Goal: Navigation & Orientation: Find specific page/section

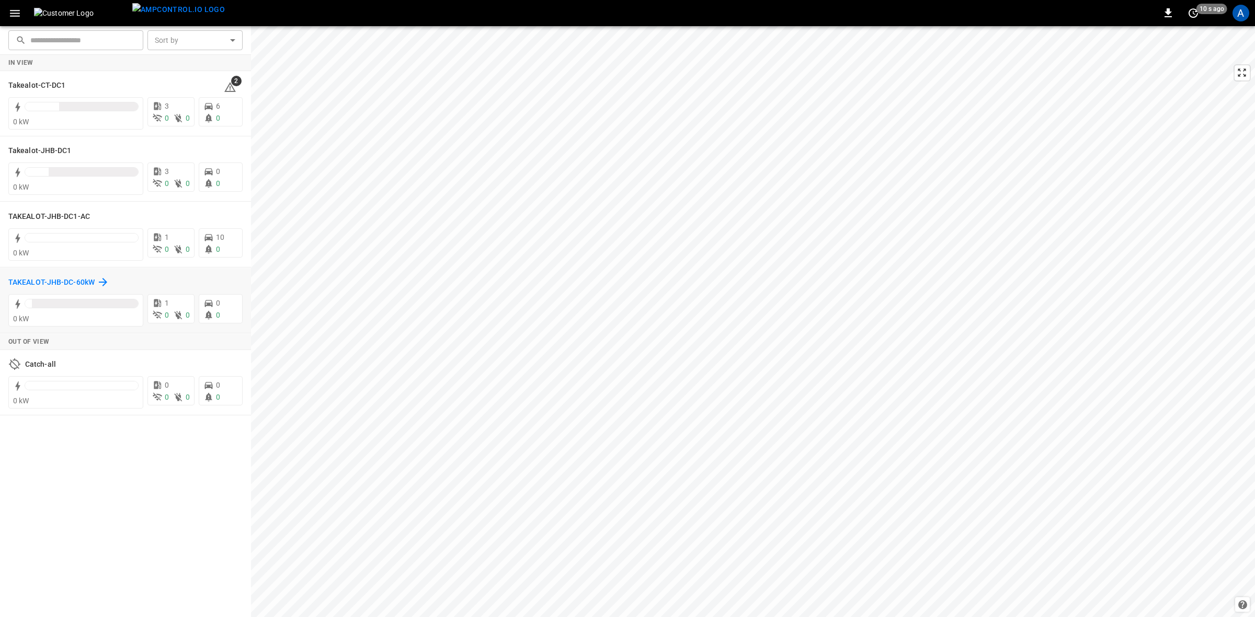
click at [70, 277] on h6 "TAKEALOT-JHB-DC-60kW" at bounding box center [51, 283] width 86 height 12
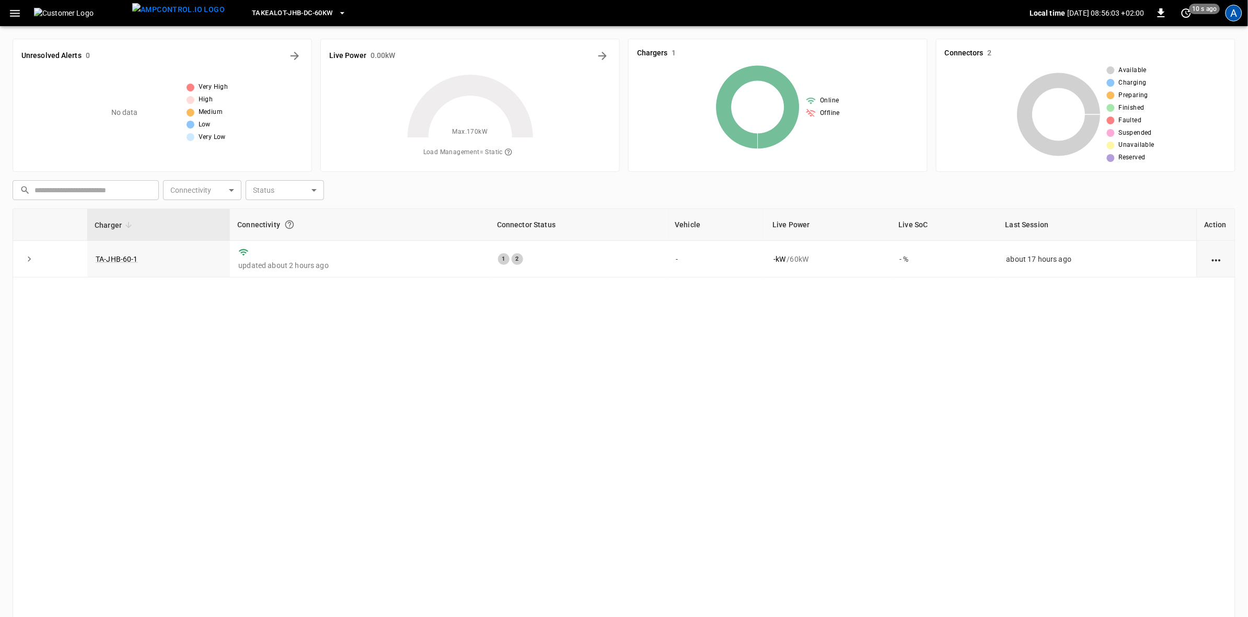
click at [1232, 8] on div "A" at bounding box center [1234, 13] width 17 height 17
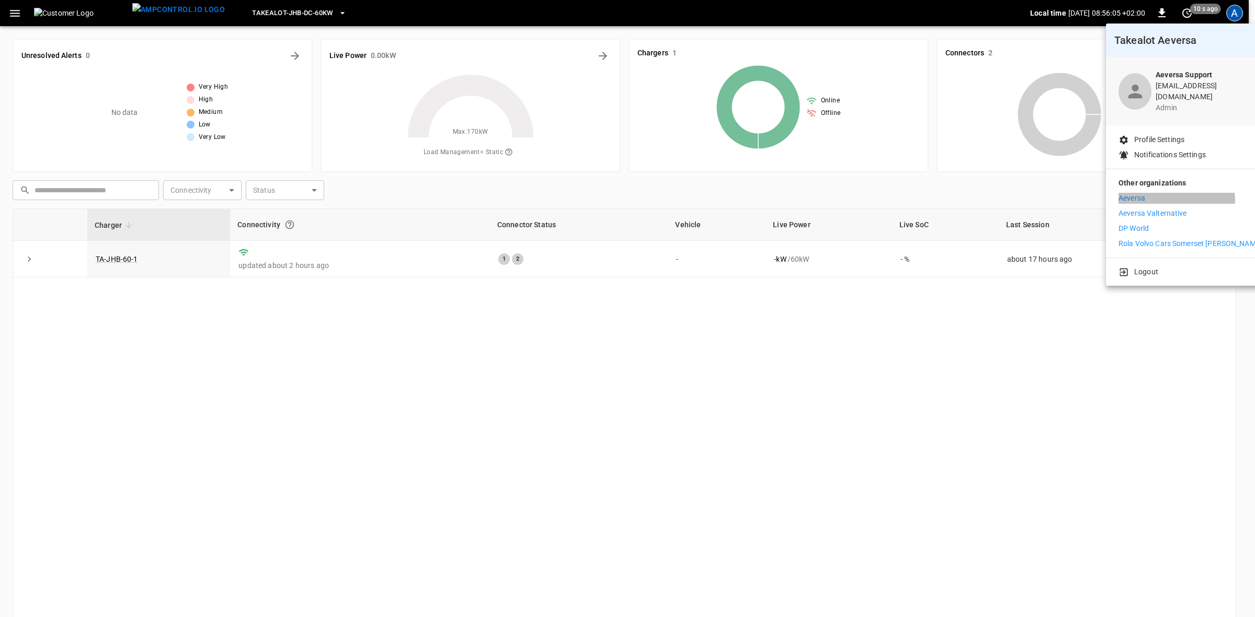
click at [1135, 195] on p "Aeversa" at bounding box center [1131, 198] width 27 height 11
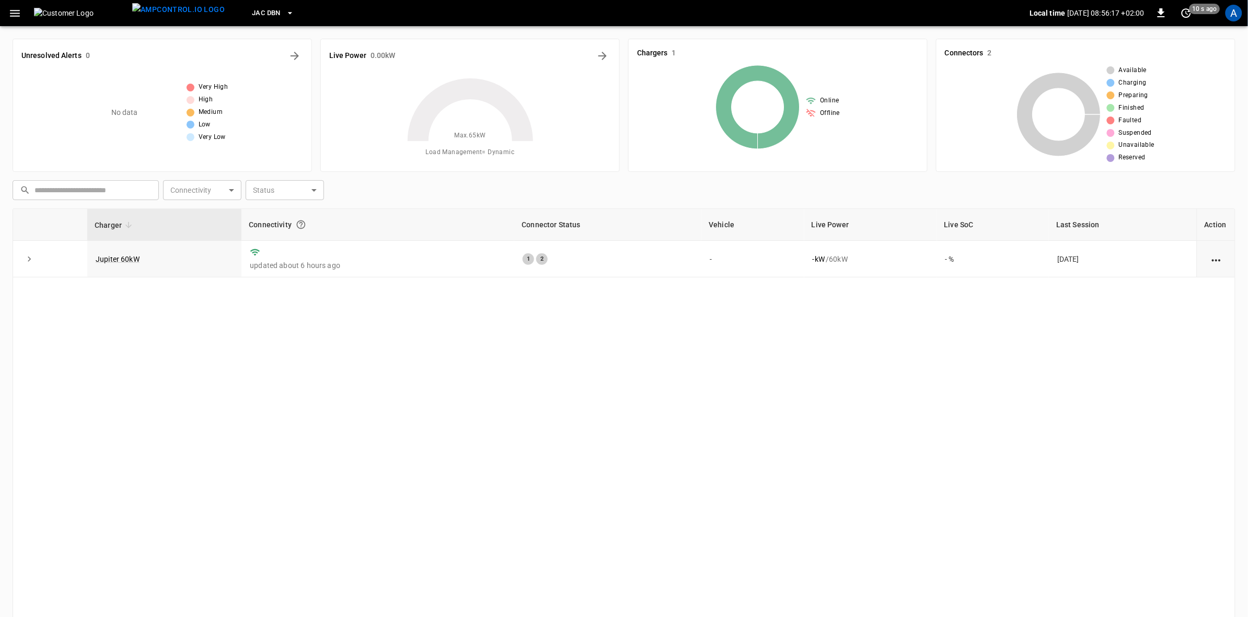
click at [14, 9] on icon "button" at bounding box center [14, 13] width 13 height 13
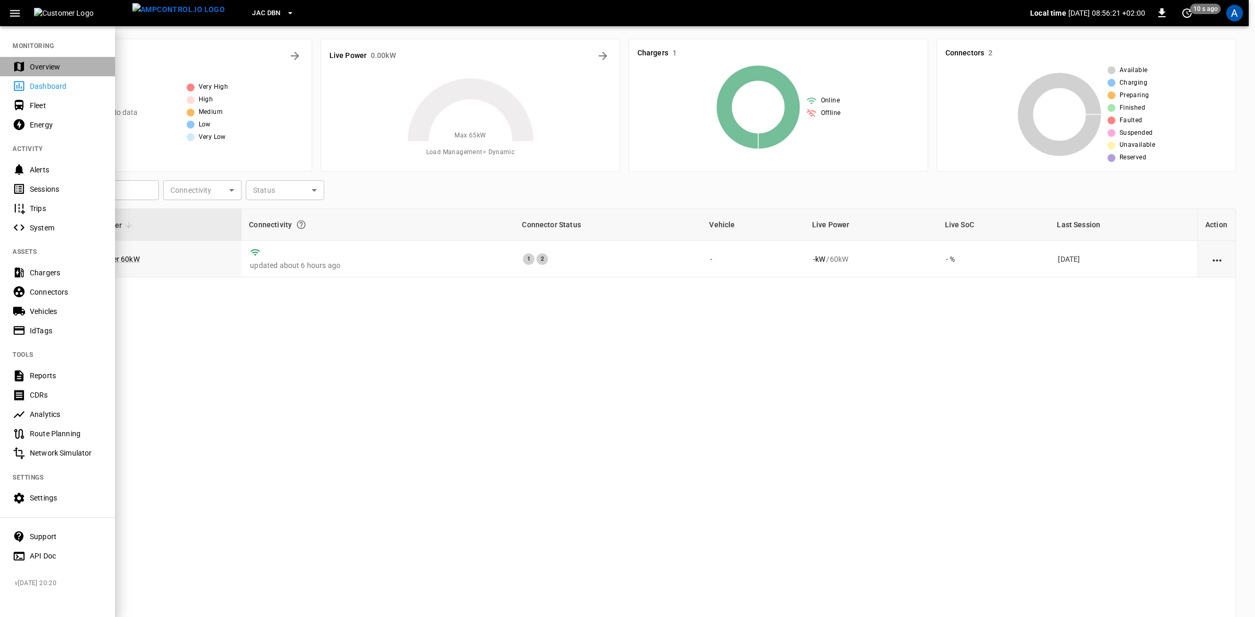
click at [35, 68] on div "Overview" at bounding box center [66, 67] width 73 height 10
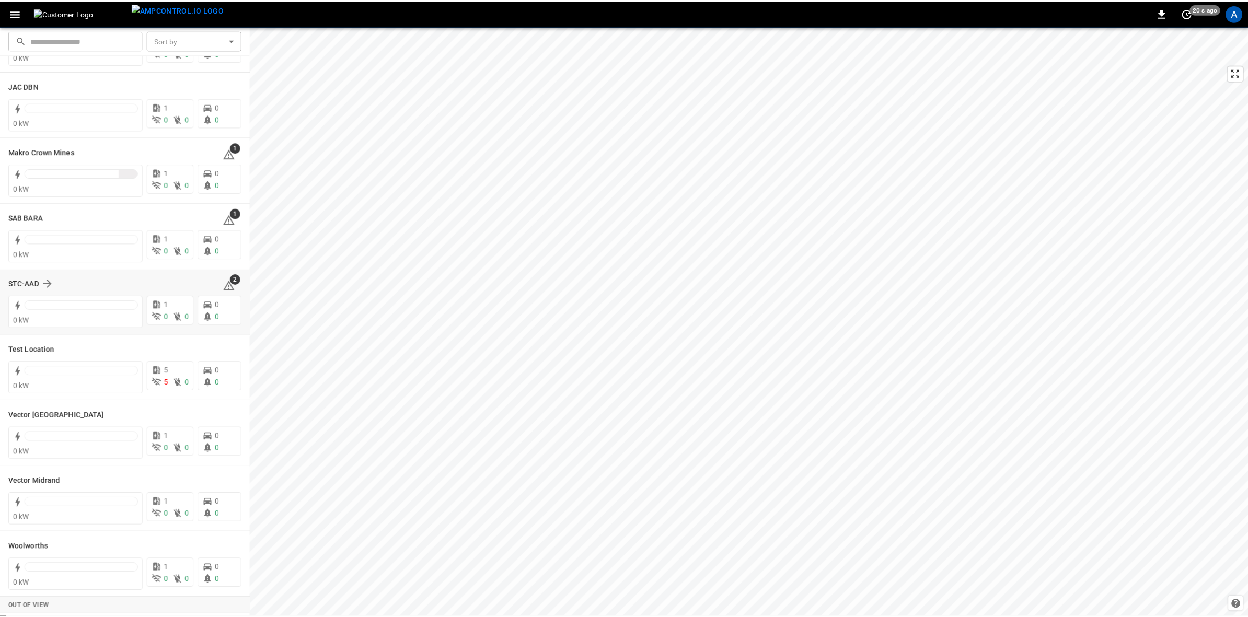
scroll to position [261, 0]
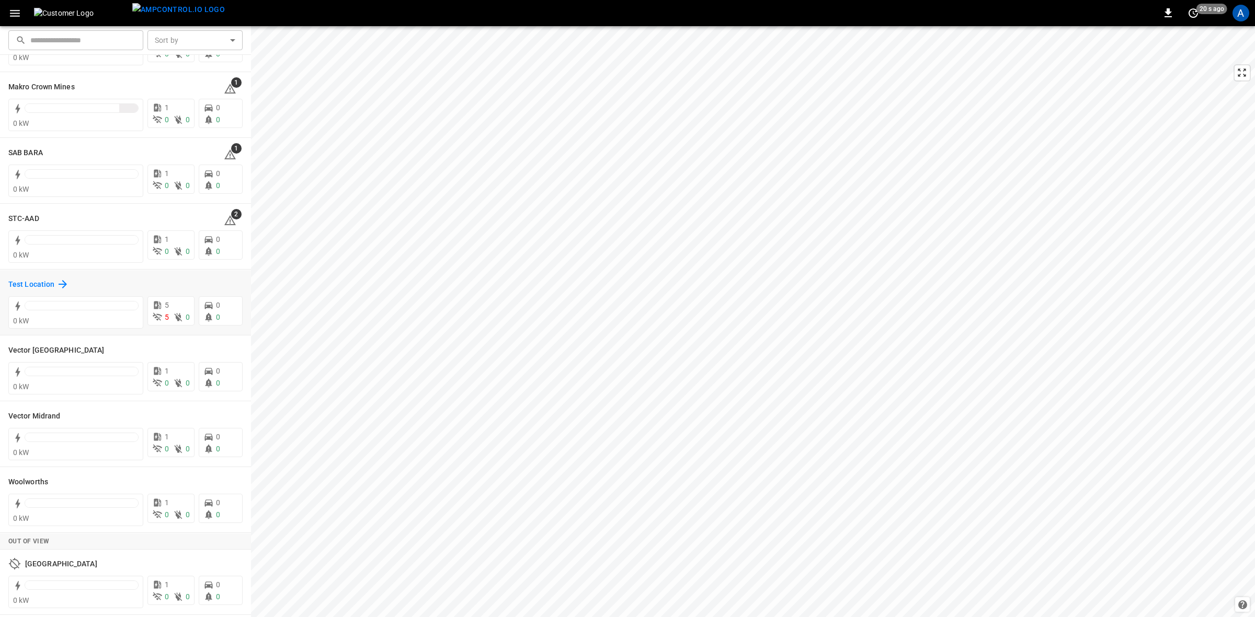
click at [13, 281] on h6 "Test Location" at bounding box center [31, 285] width 46 height 12
